Goal: Find specific fact: Find specific fact

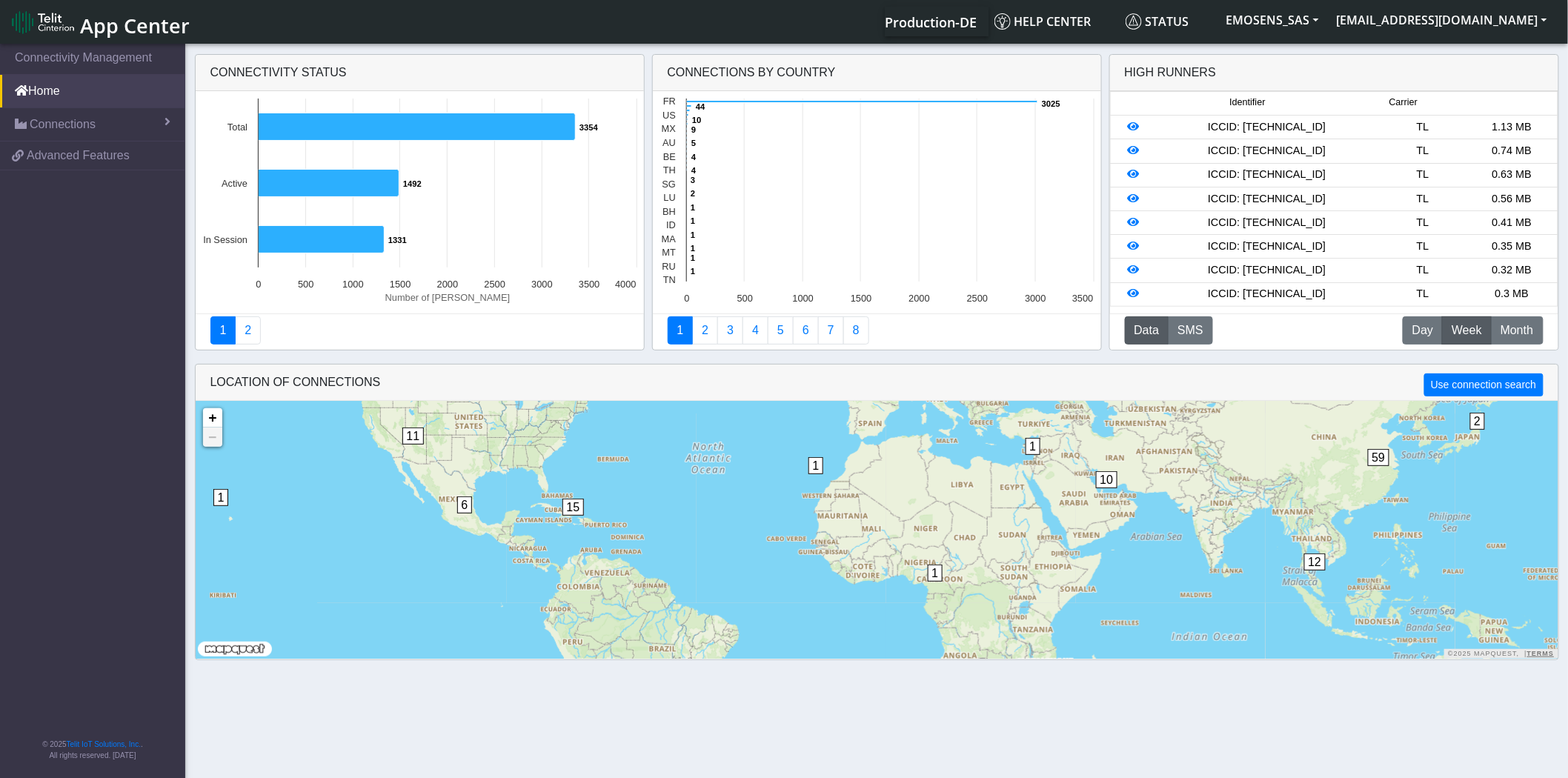
drag, startPoint x: 1129, startPoint y: 150, endPoint x: 1135, endPoint y: 159, distance: 10.8
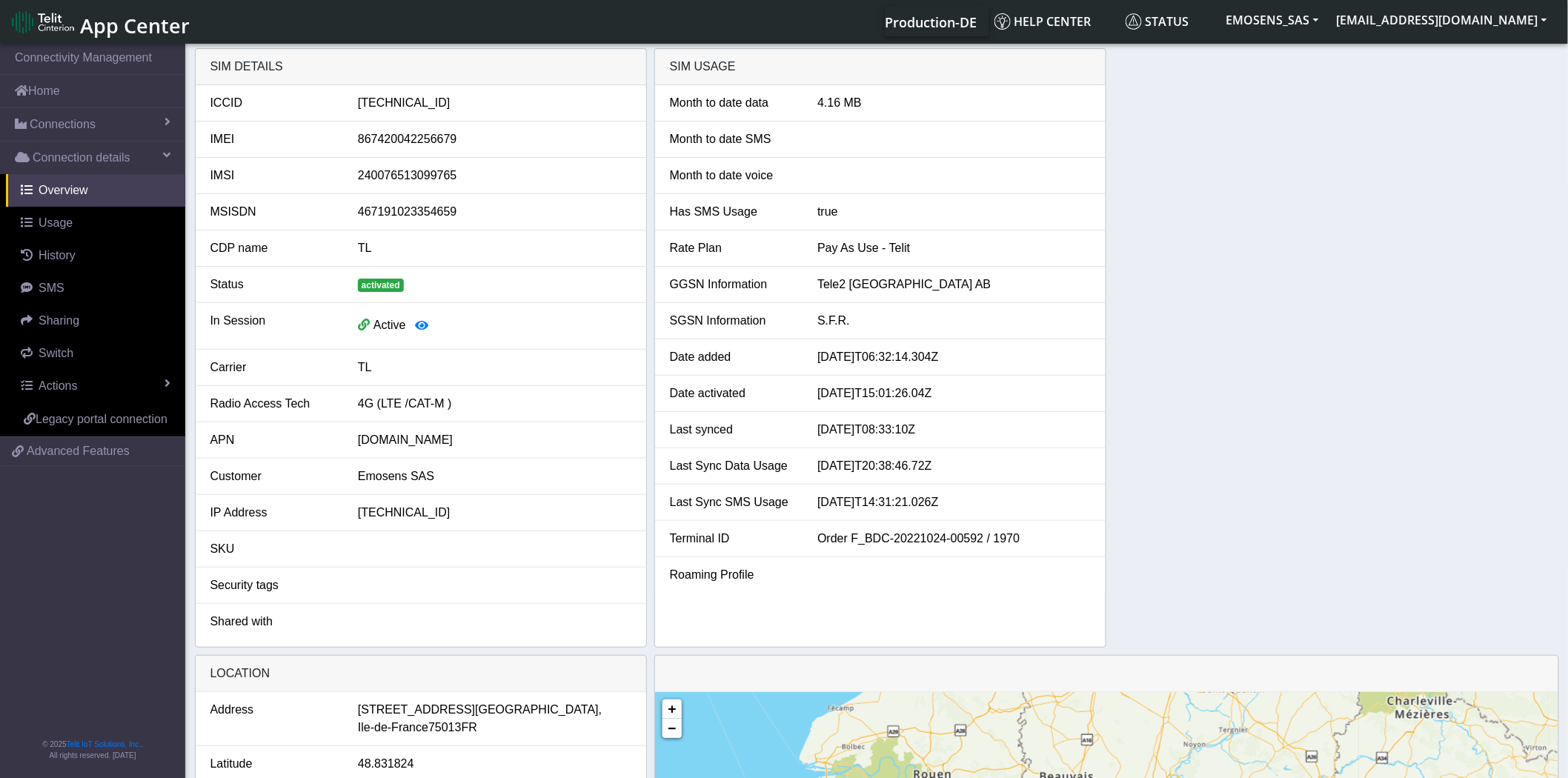
click at [405, 106] on div "89462008022006568259" at bounding box center [494, 102] width 296 height 18
copy div "89462008022006568259"
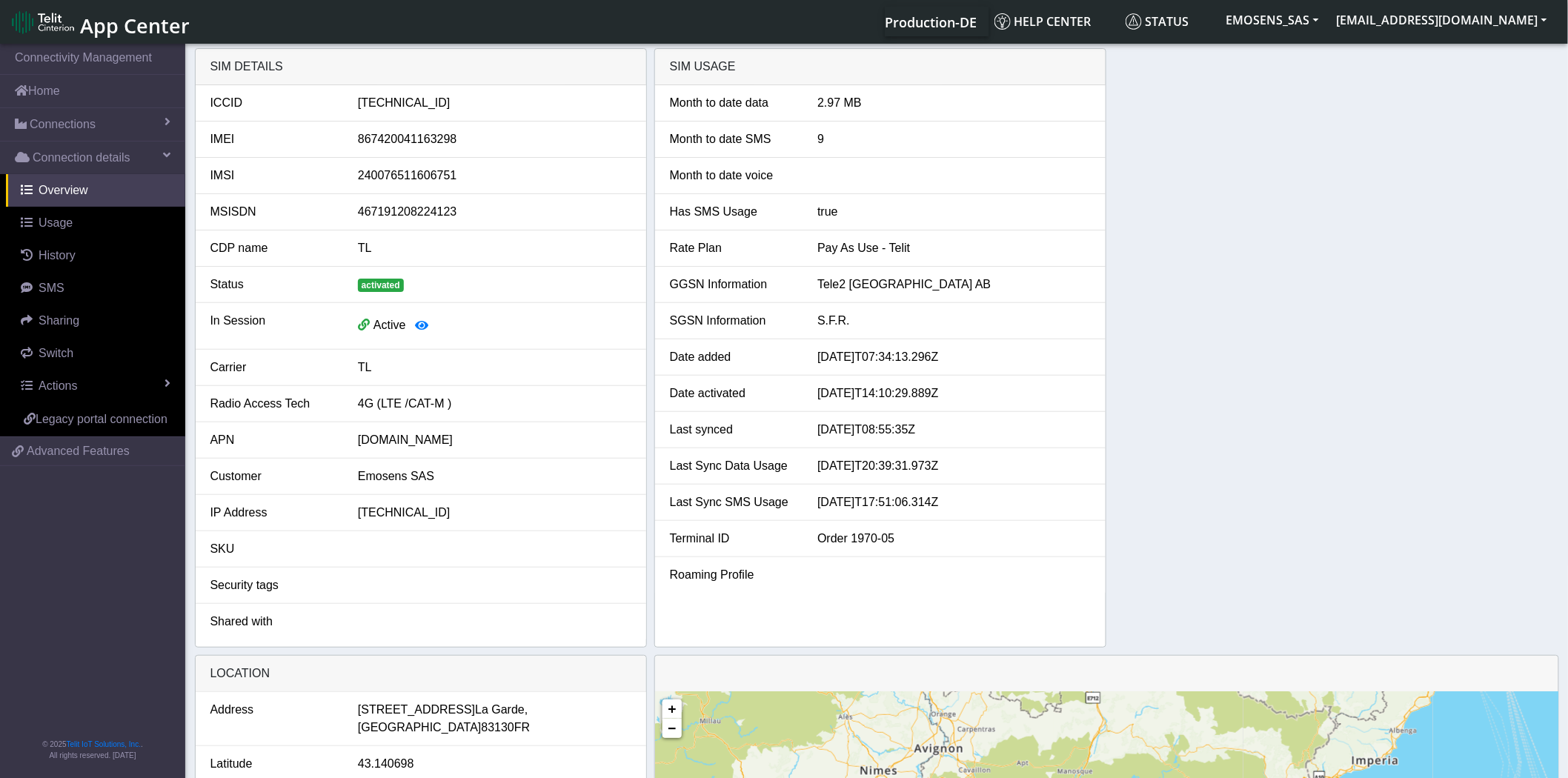
click at [428, 104] on div "89462008012008509955" at bounding box center [494, 102] width 296 height 18
copy div "89462008012008509955"
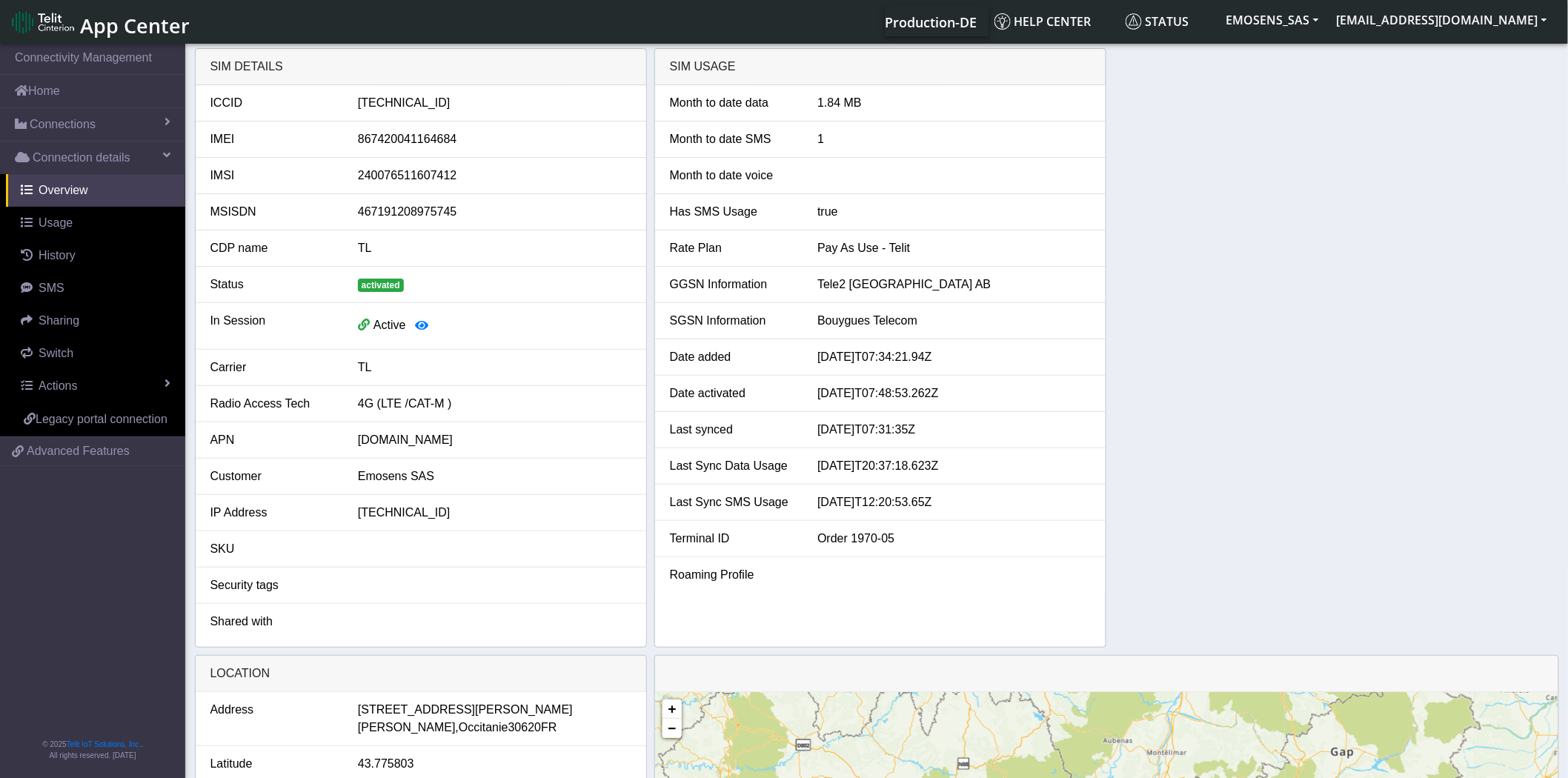
click at [428, 99] on div "[TECHNICAL_ID]" at bounding box center [494, 102] width 296 height 18
copy div "[TECHNICAL_ID]"
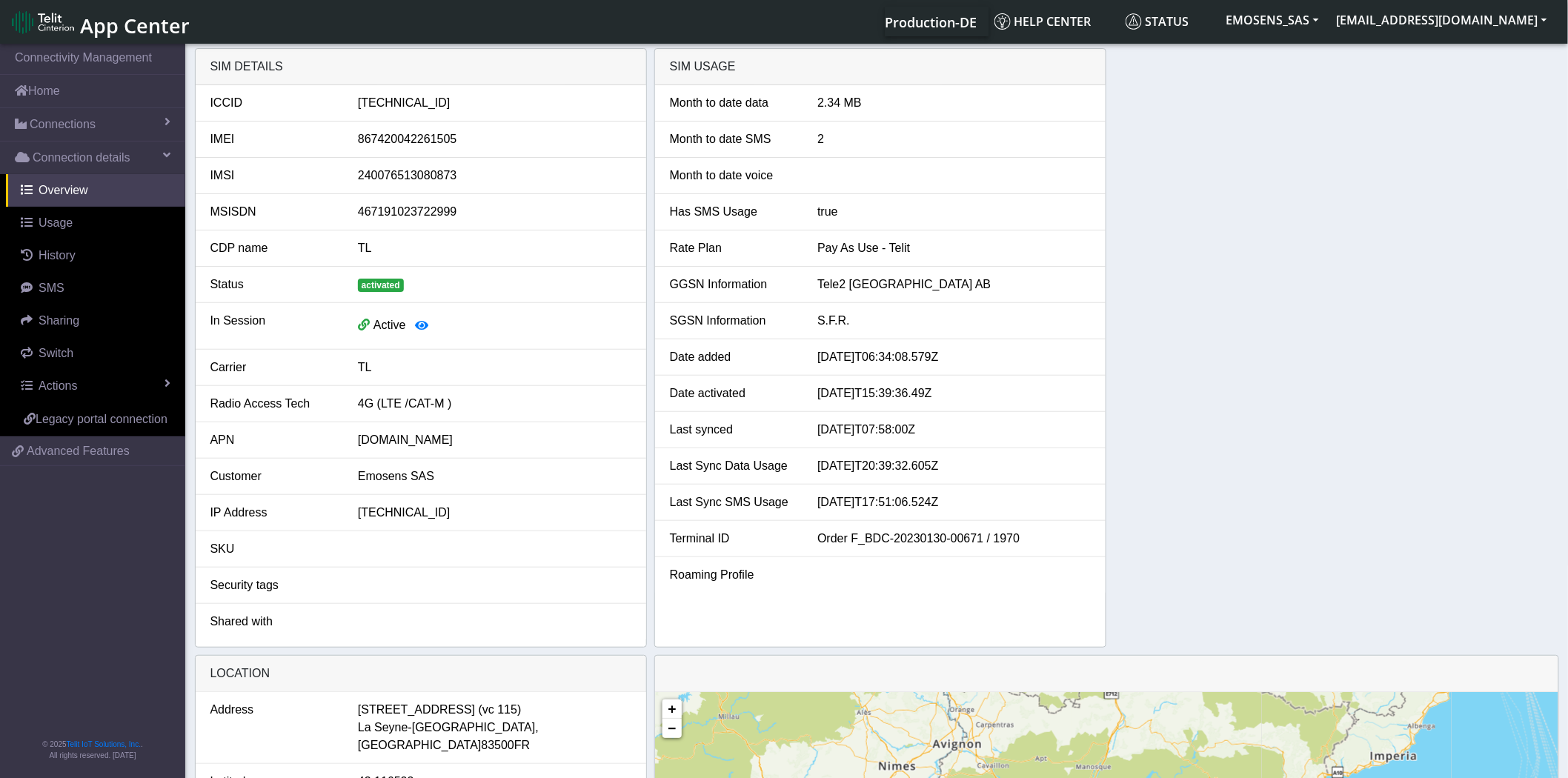
click at [411, 100] on div "89462008022006379335" at bounding box center [494, 102] width 296 height 18
copy div "89462008022006379335"
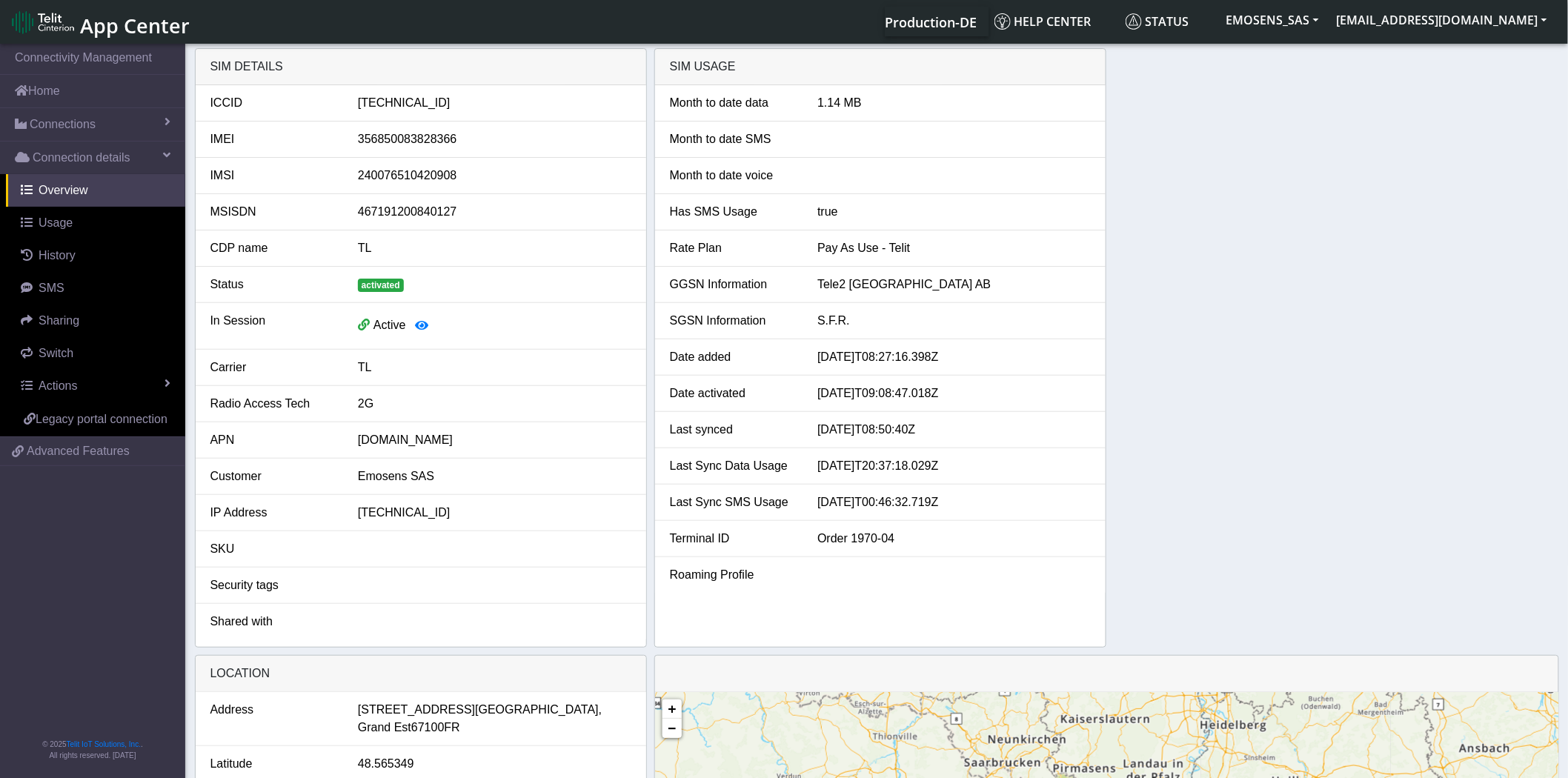
click at [427, 104] on div "89462008002002052326" at bounding box center [494, 102] width 296 height 18
copy div "89462008002002052326"
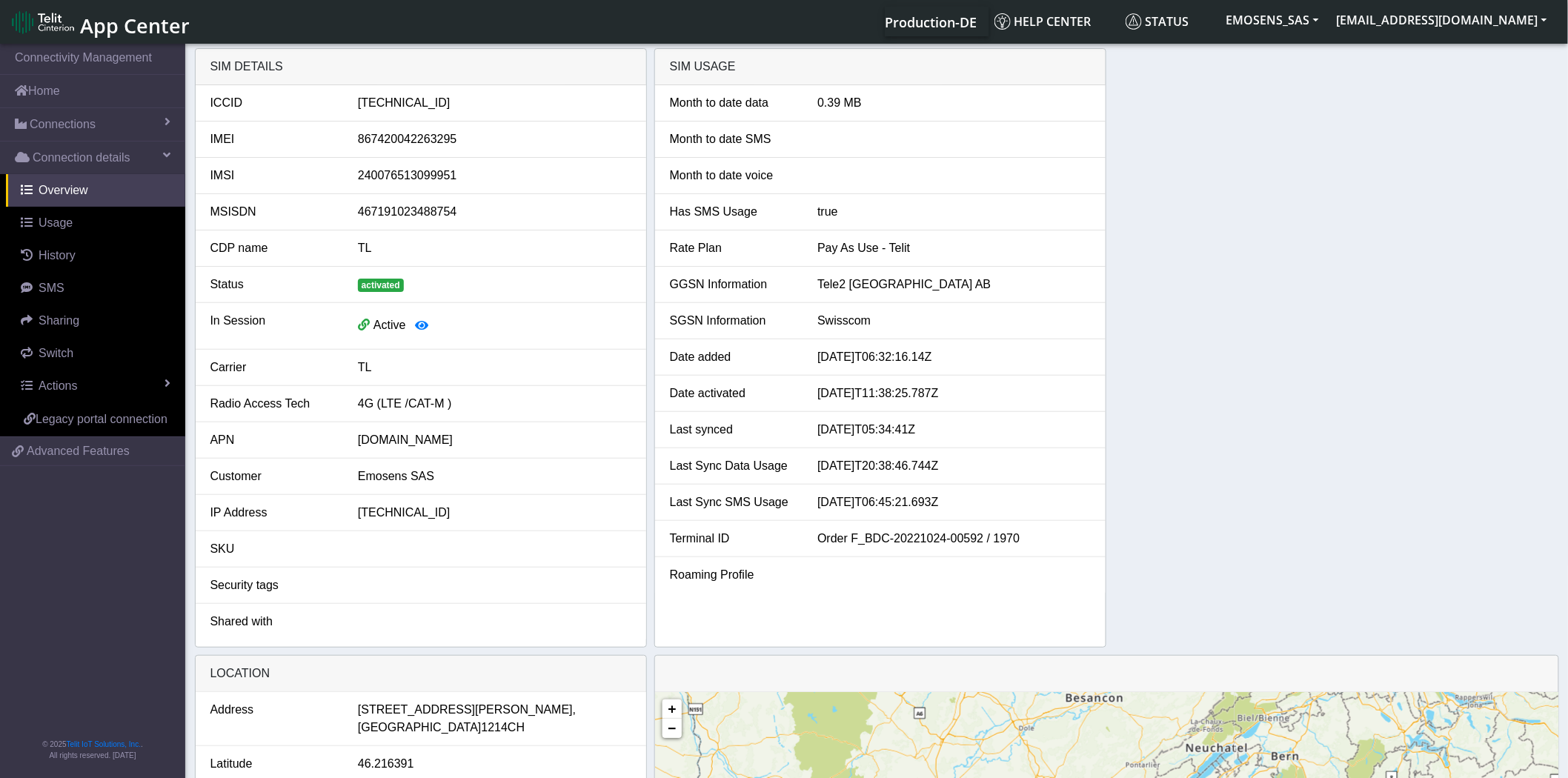
click at [407, 102] on div "[TECHNICAL_ID]" at bounding box center [494, 102] width 296 height 18
click at [407, 102] on div "[TECHNICAL_ID]" at bounding box center [494, 102] width 296 height 18
copy div "89462008022006570115"
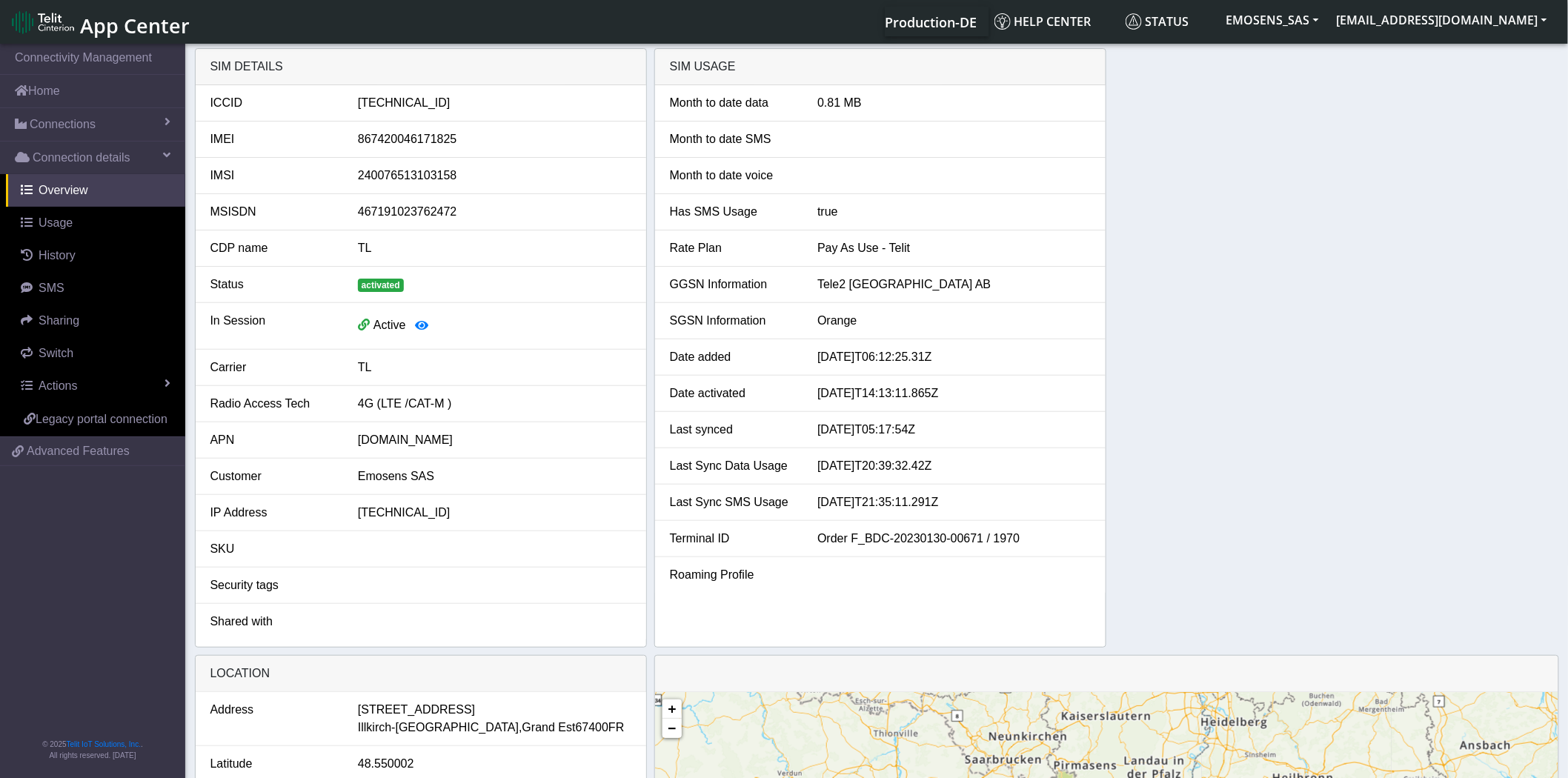
click at [416, 100] on div "[TECHNICAL_ID]" at bounding box center [494, 102] width 296 height 18
copy div "[TECHNICAL_ID]"
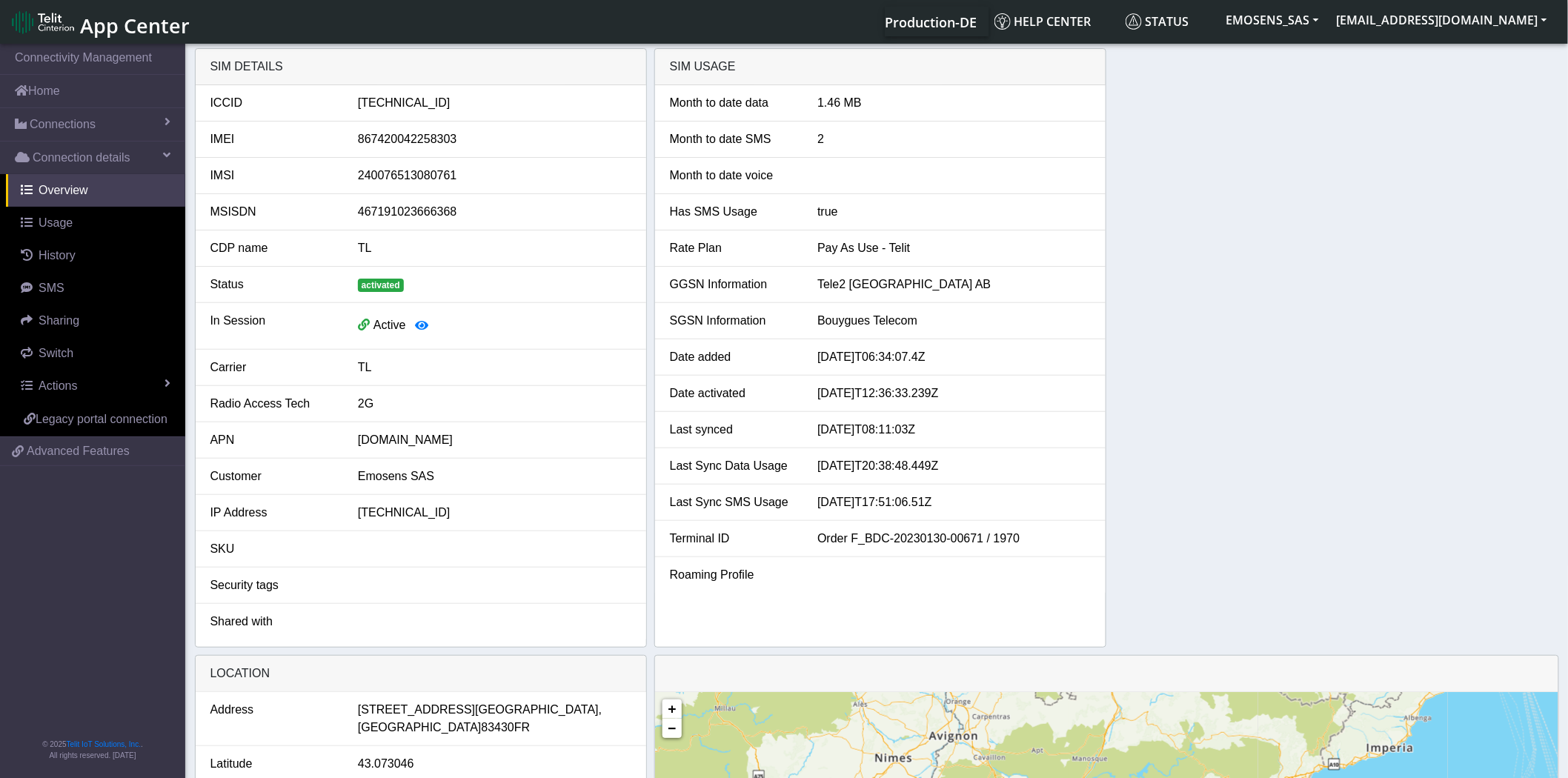
click at [441, 98] on div "89462008022006378212" at bounding box center [494, 102] width 296 height 18
click at [441, 99] on div "89462008022006378212" at bounding box center [494, 102] width 296 height 18
copy div "89462008022006378212"
